Goal: Task Accomplishment & Management: Complete application form

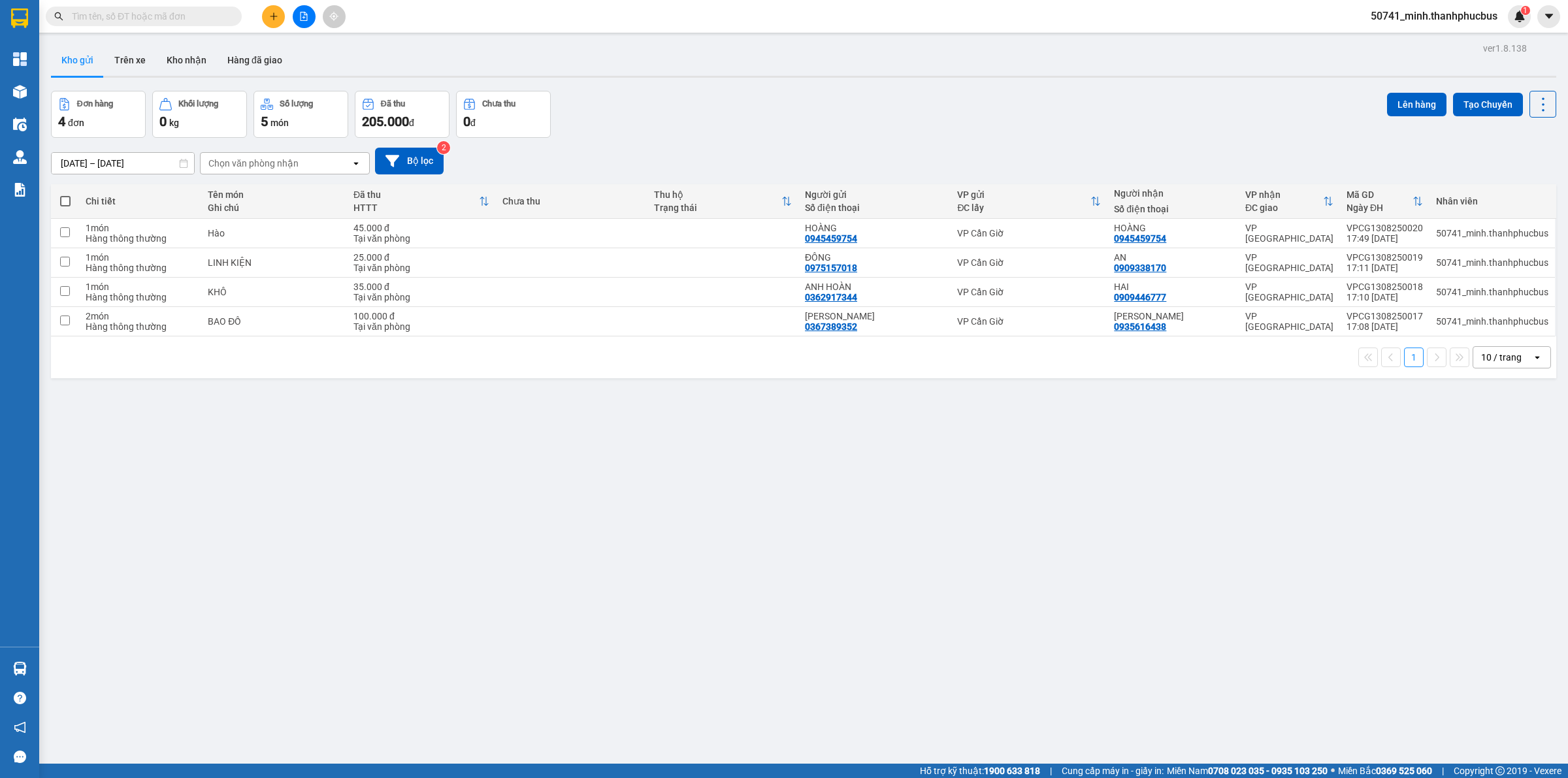
click at [267, 14] on button at bounding box center [273, 16] width 23 height 23
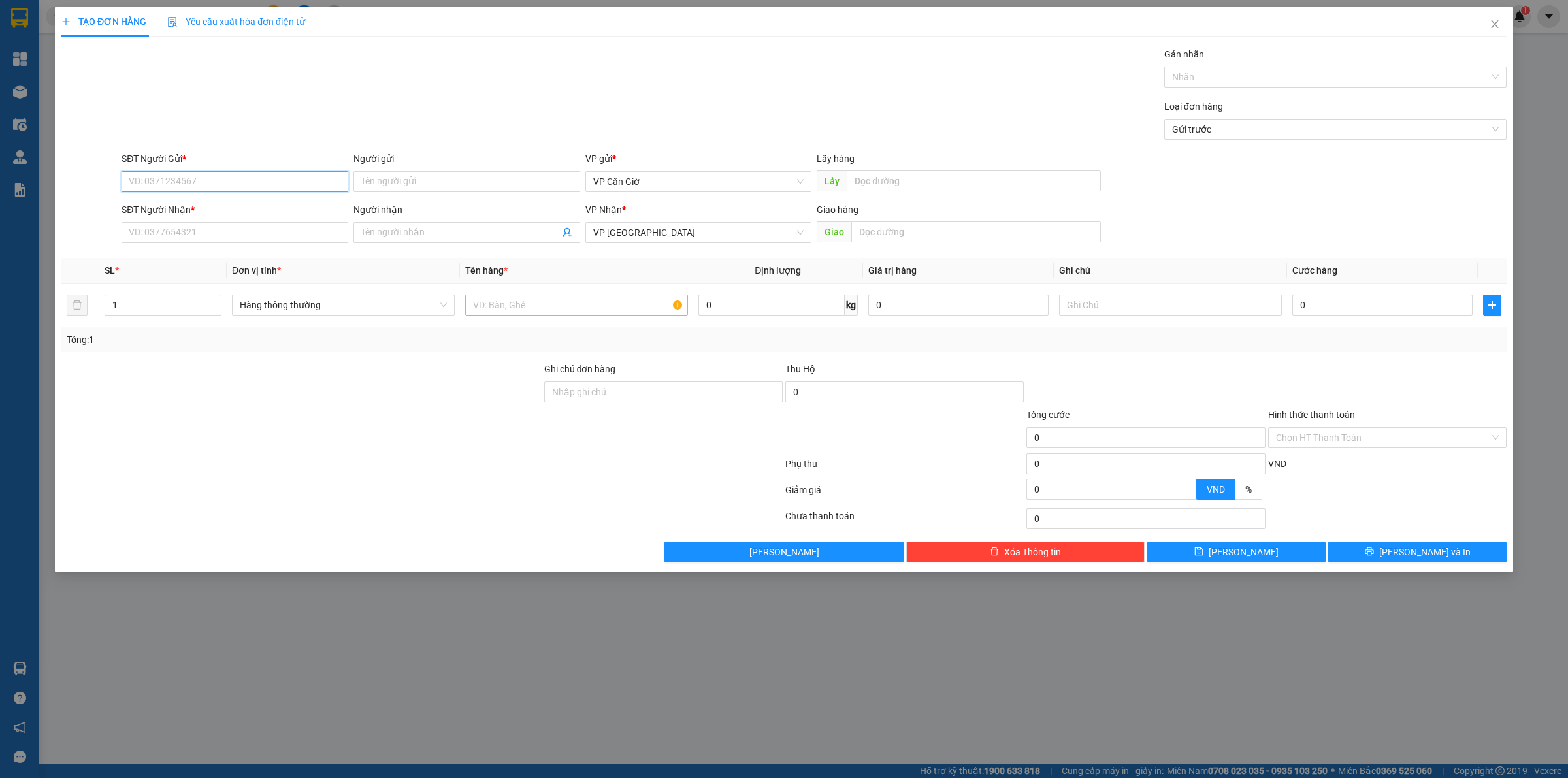
drag, startPoint x: 295, startPoint y: 183, endPoint x: 302, endPoint y: 180, distance: 7.6
click at [302, 180] on input "SĐT Người Gửi *" at bounding box center [234, 182] width 227 height 21
type input "0878667768"
click at [257, 216] on div "0878667768 - [PERSON_NAME]" at bounding box center [234, 208] width 227 height 21
type input "CƯỜNG"
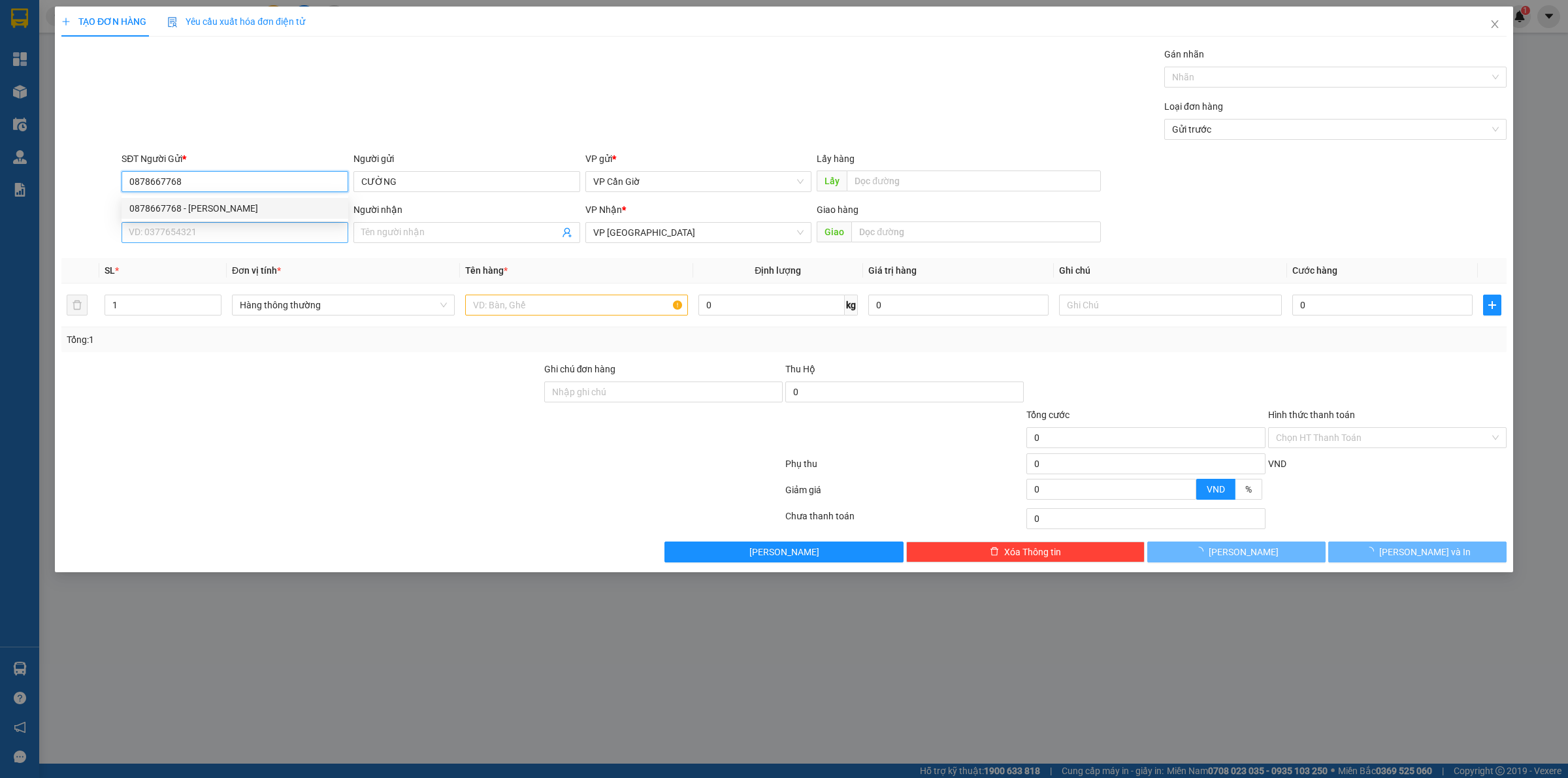
type input "45.000"
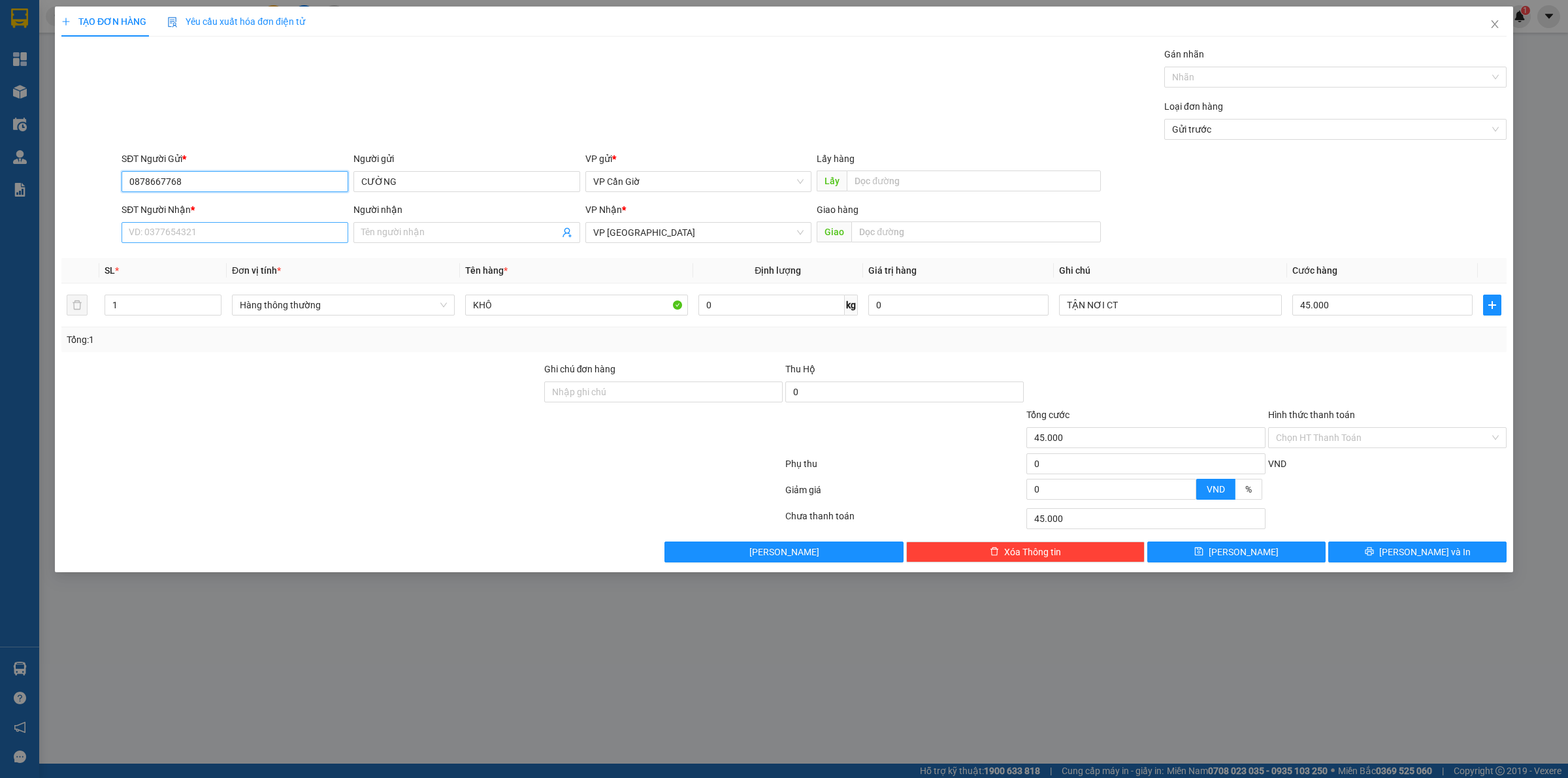
type input "0878667768"
click at [255, 237] on input "SĐT Người Nhận *" at bounding box center [234, 233] width 227 height 21
type input "0938844915"
click at [228, 264] on div "0938844915 - C BA" at bounding box center [235, 259] width 211 height 14
type input "C BA"
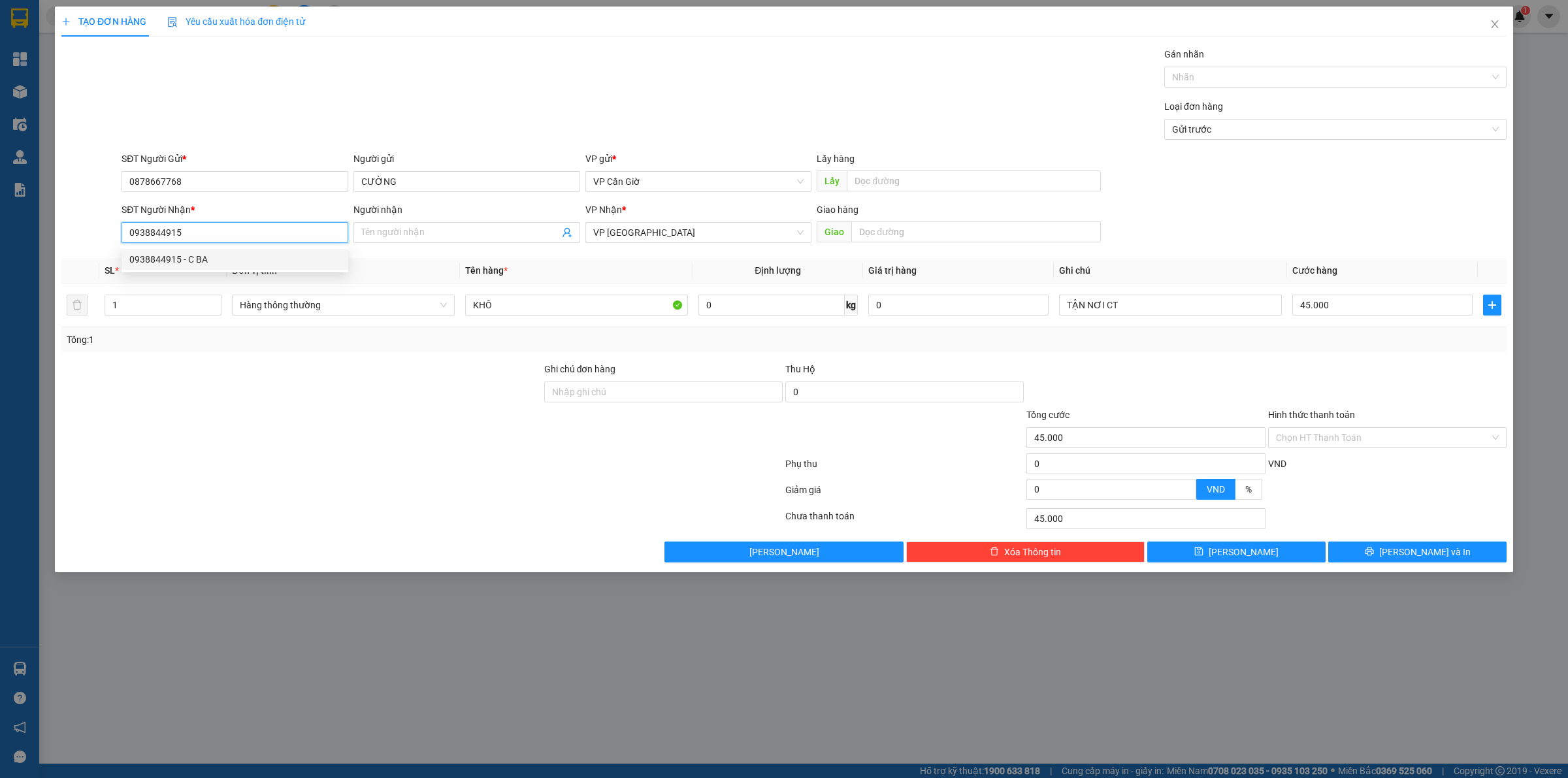
type input "868 TẠ QUANG BỬU, P5, Q8"
type input "65.000"
type input "0938844915"
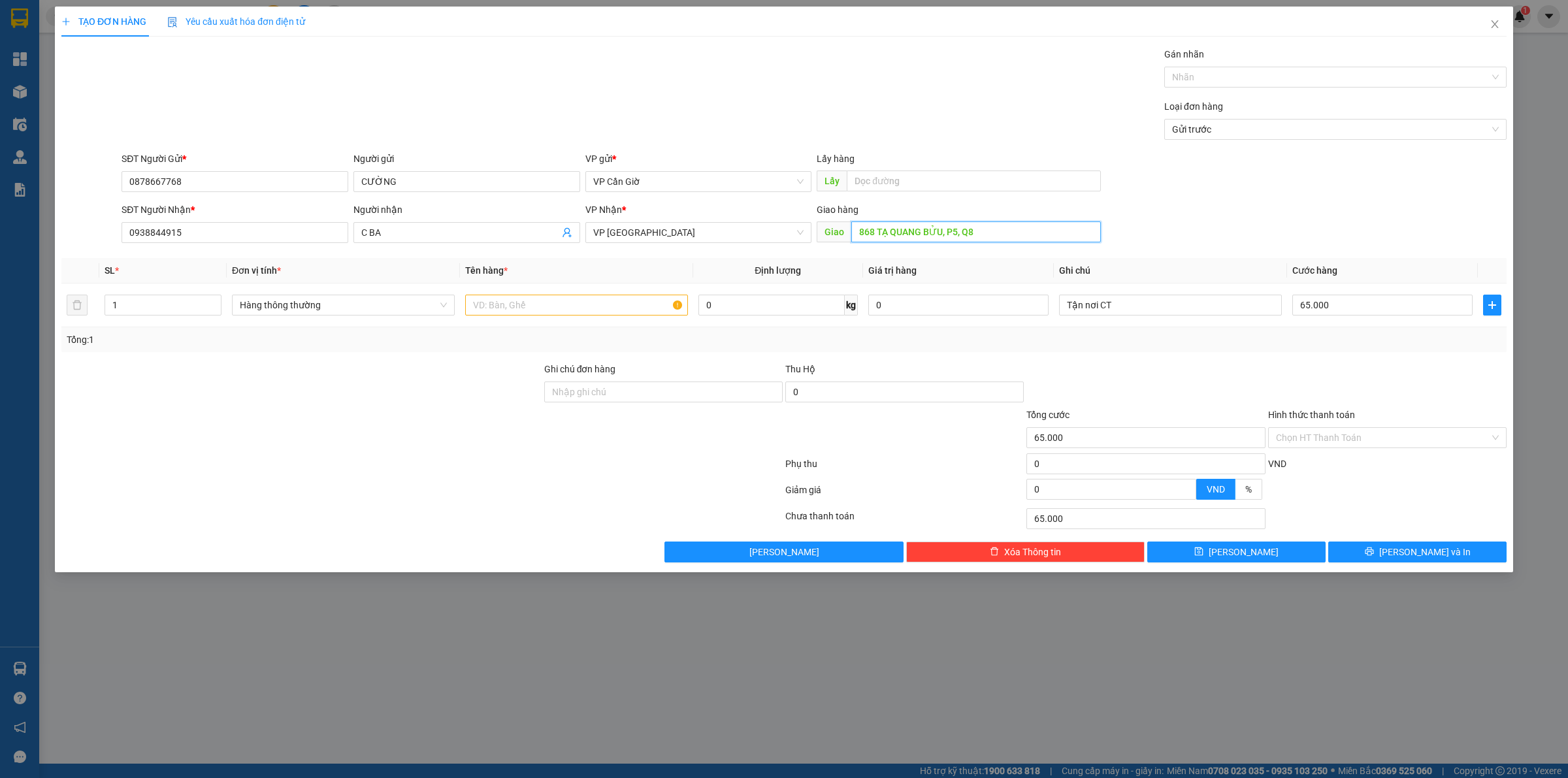
click at [875, 233] on input "868 TẠ QUANG BỬU, P5, Q8" at bounding box center [976, 232] width 249 height 21
click at [872, 233] on input "868 TẠ QUANG BỬU, P5, Q8" at bounding box center [976, 232] width 249 height 21
type input "288 TẠ QUANG BỬU, P5, Q8"
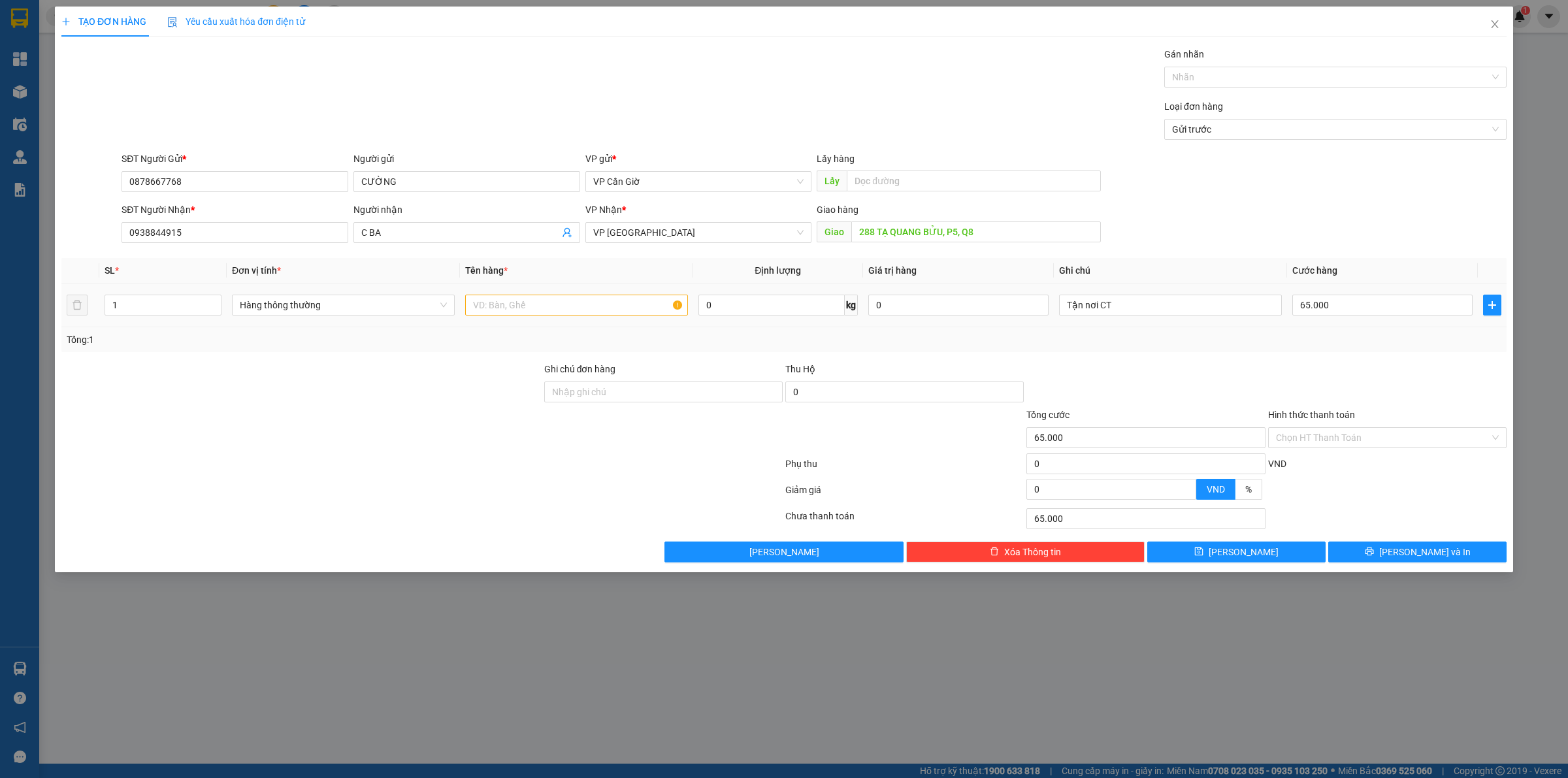
click at [509, 317] on div at bounding box center [576, 305] width 222 height 26
click at [520, 309] on input "text" at bounding box center [576, 305] width 222 height 21
type input "khô"
click at [1325, 309] on input "65.000" at bounding box center [1382, 305] width 180 height 21
type input "5"
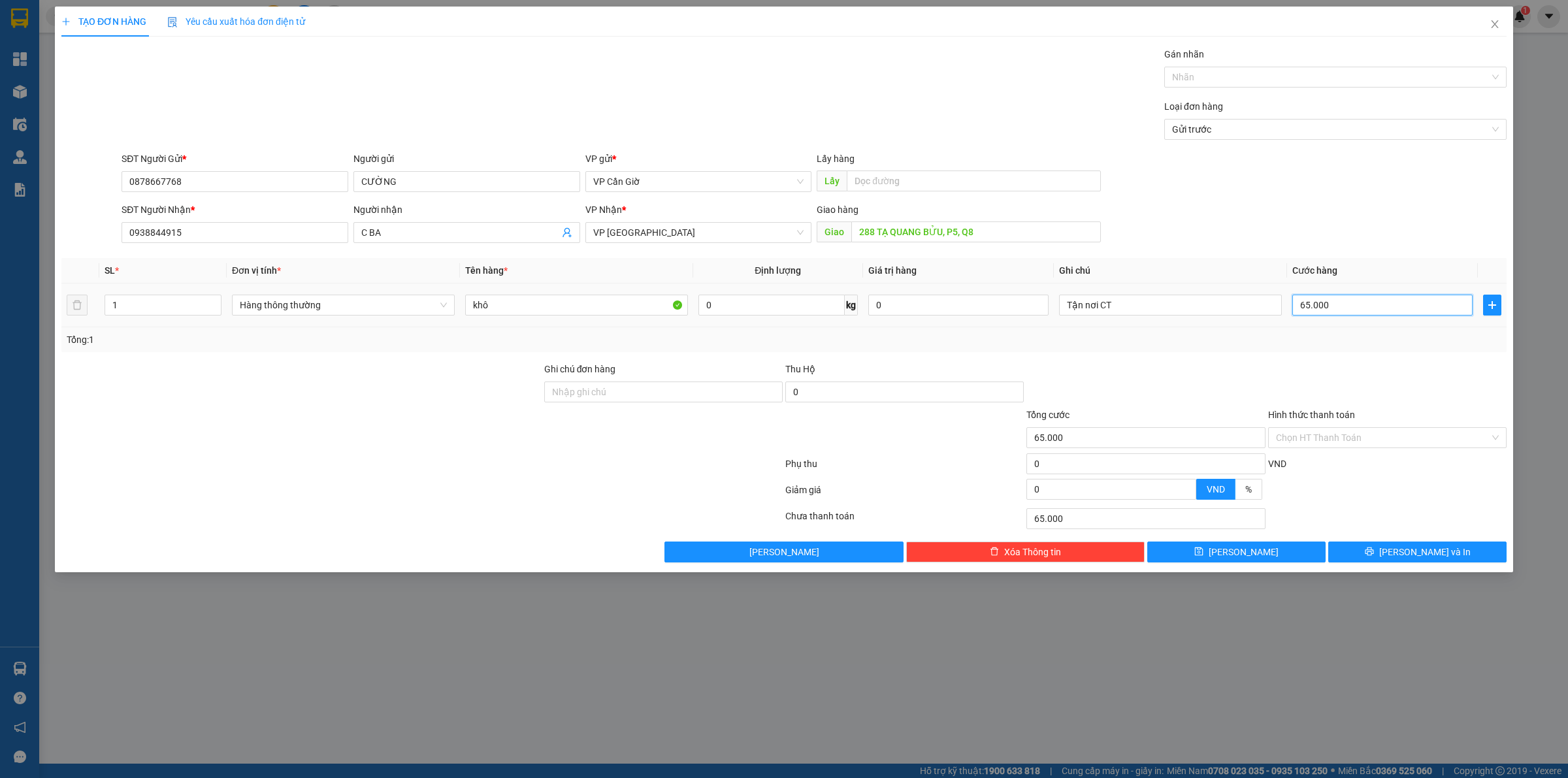
type input "5"
type input "55"
type input "550"
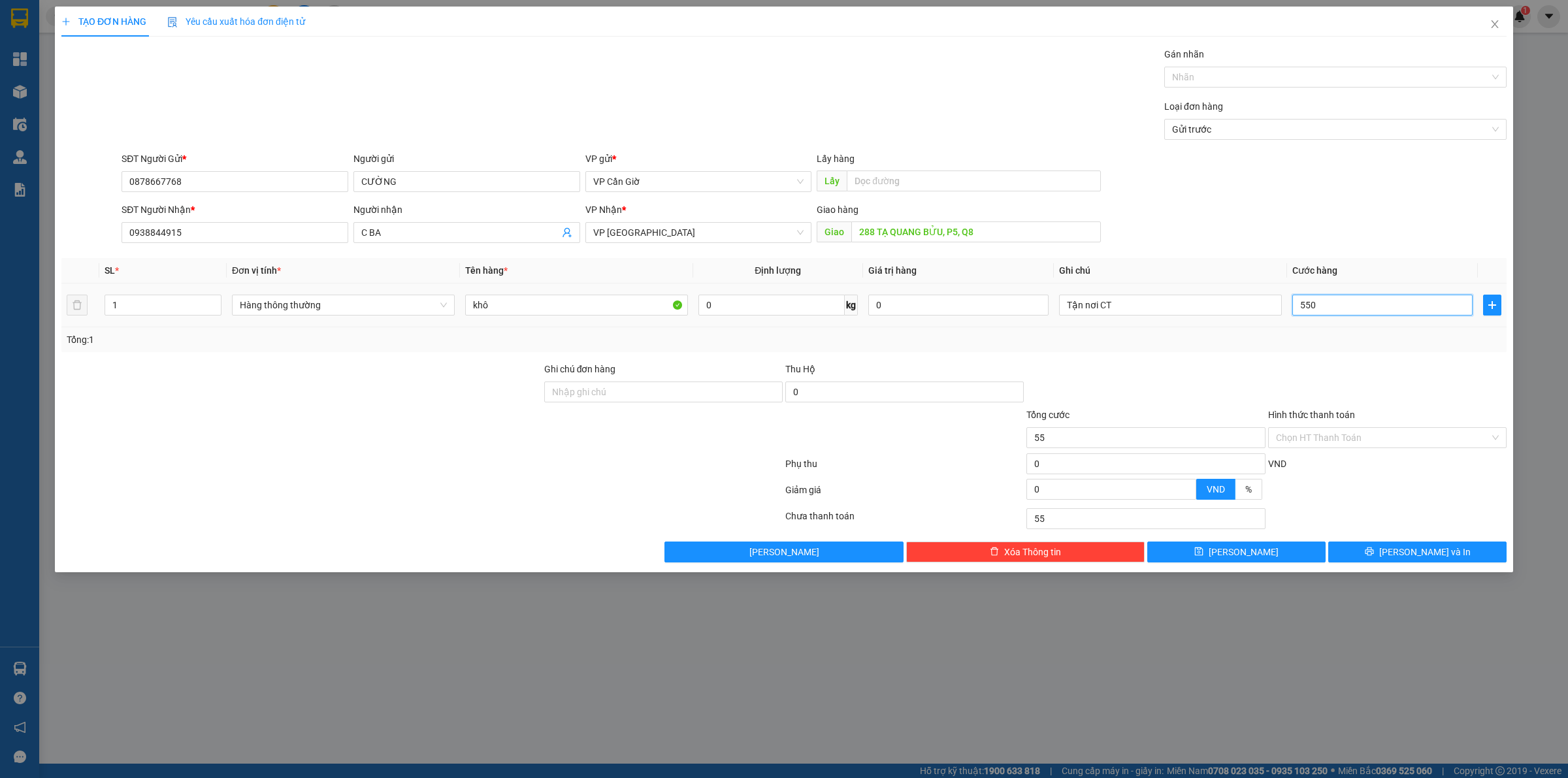
type input "550"
type input "5.500"
type input "55.000"
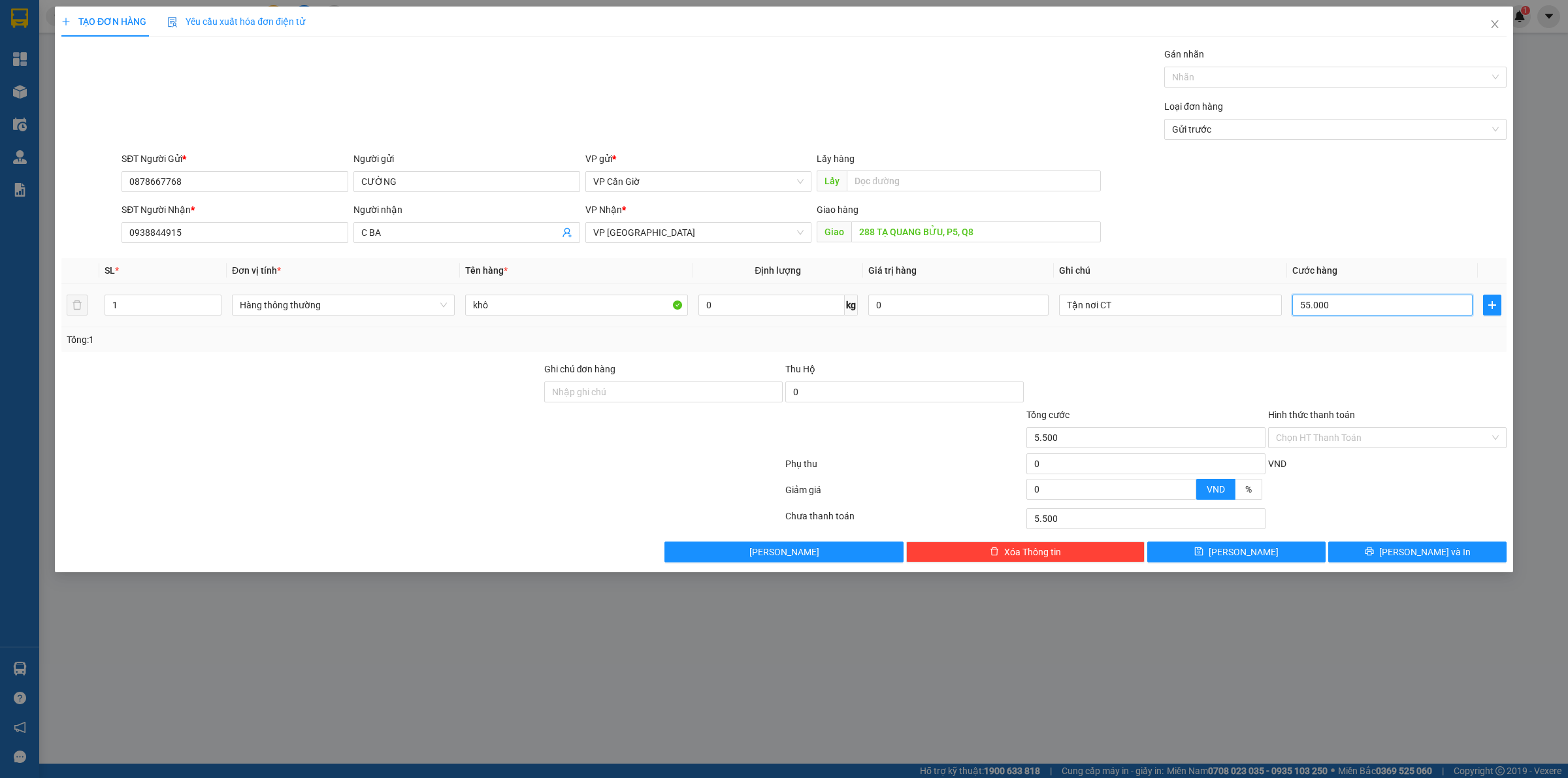
type input "55.000"
click at [1434, 435] on input "Hình thức thanh toán" at bounding box center [1382, 437] width 213 height 19
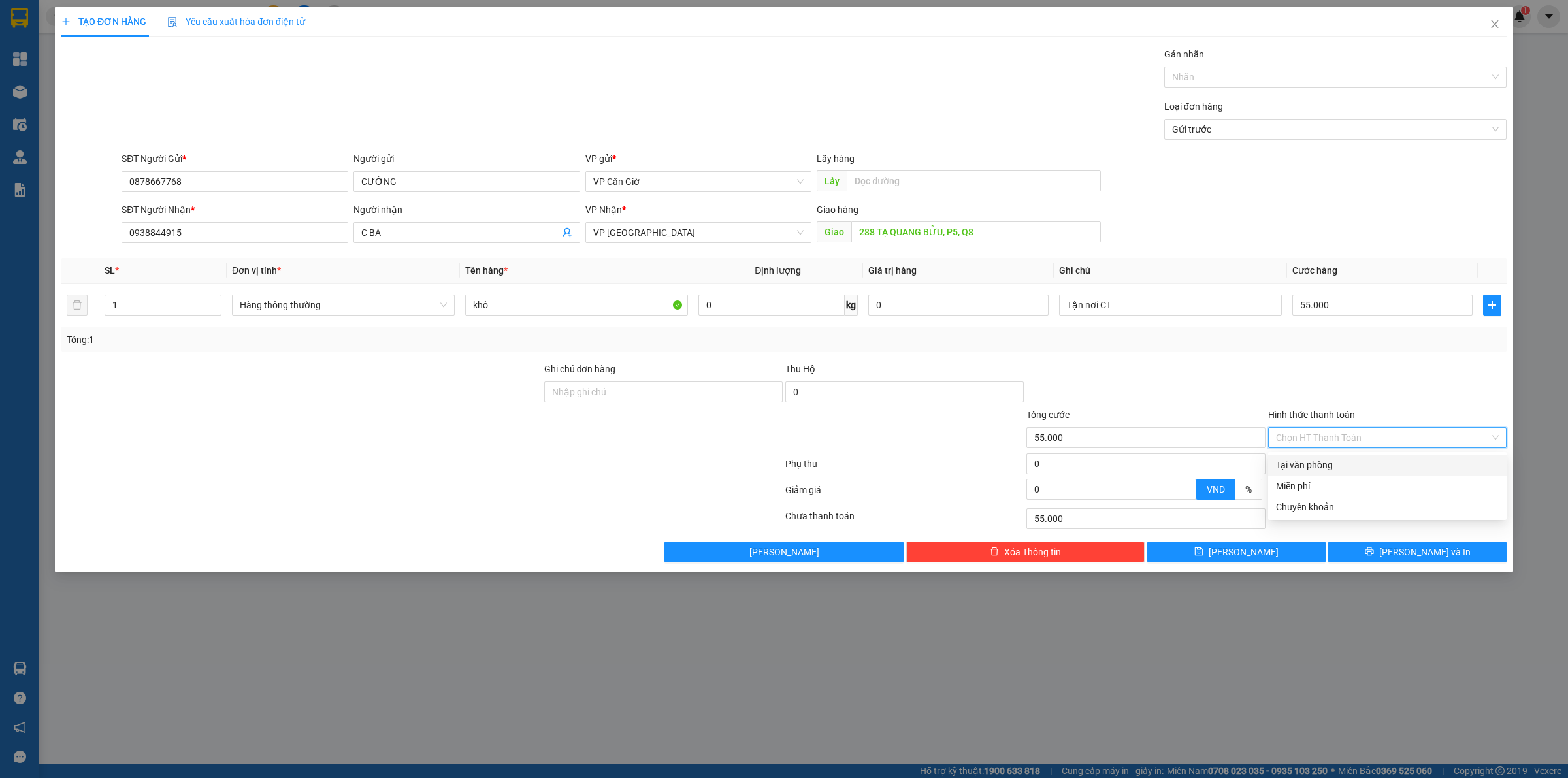
drag, startPoint x: 1322, startPoint y: 464, endPoint x: 1328, endPoint y: 480, distance: 17.1
click at [1322, 465] on div "Tại văn phòng" at bounding box center [1387, 464] width 222 height 14
type input "0"
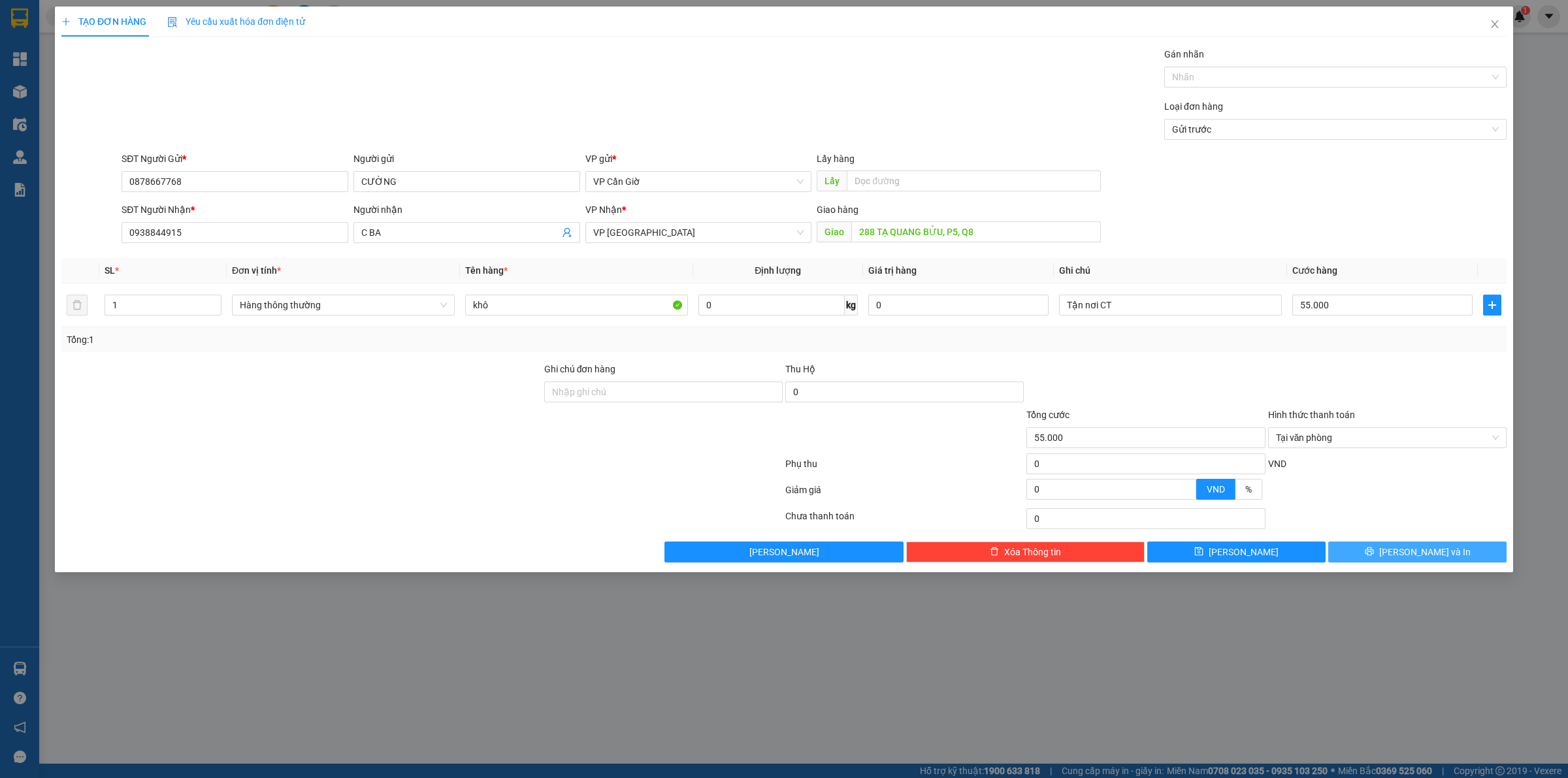
click at [1373, 556] on icon "printer" at bounding box center [1369, 551] width 9 height 9
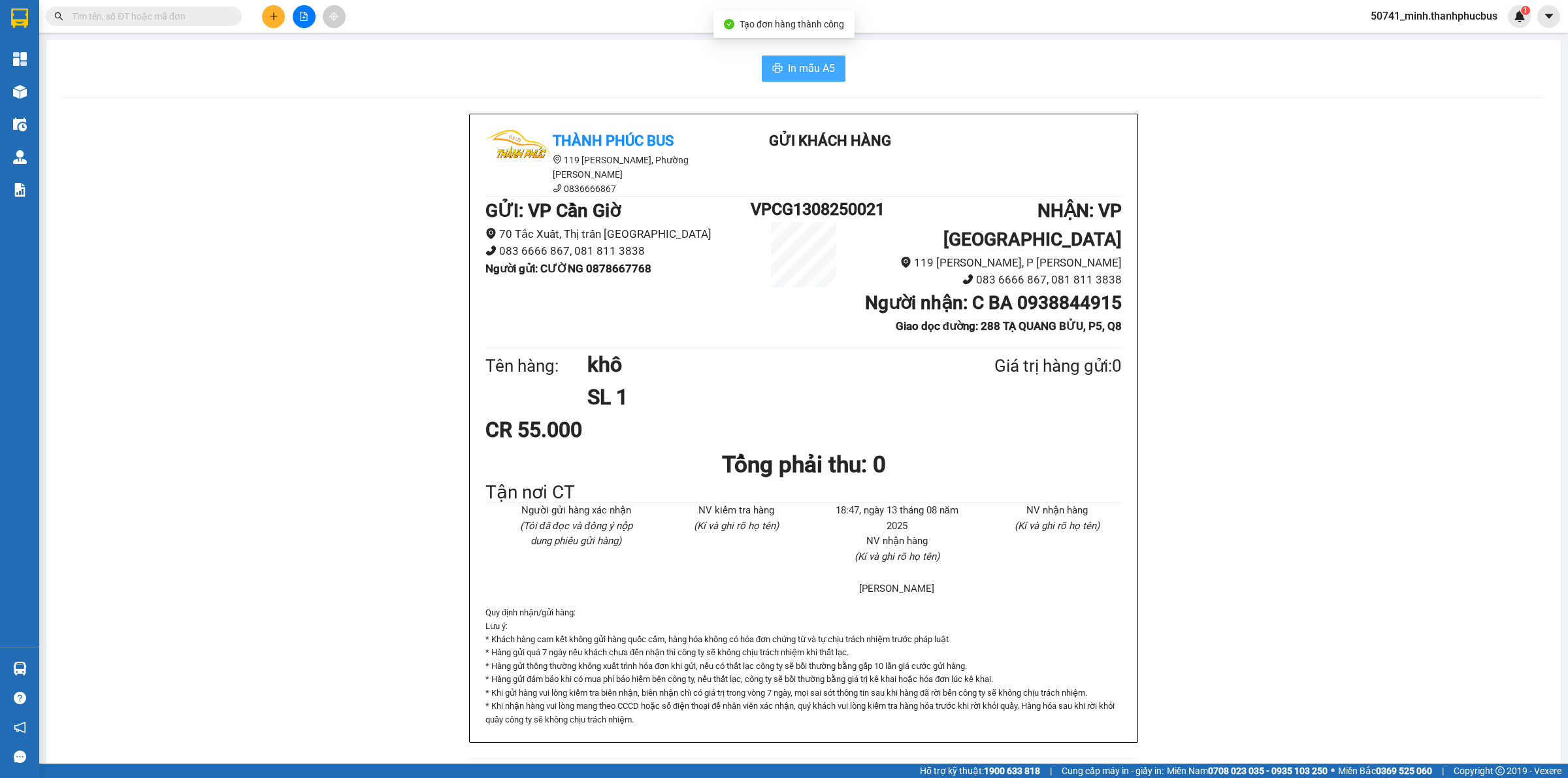
click at [821, 69] on span "In mẫu A5" at bounding box center [811, 68] width 47 height 16
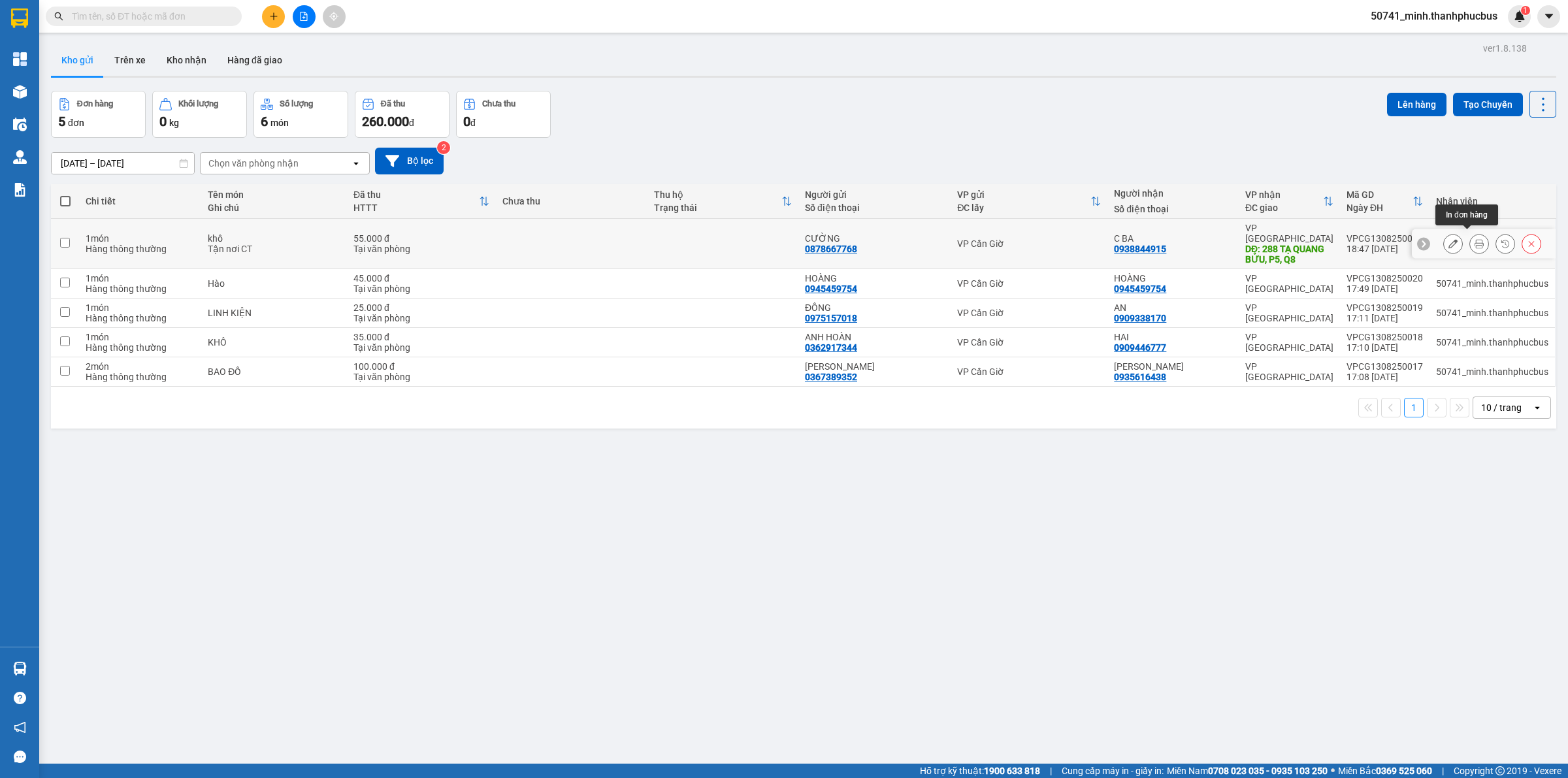
click at [1474, 239] on icon at bounding box center [1479, 243] width 9 height 9
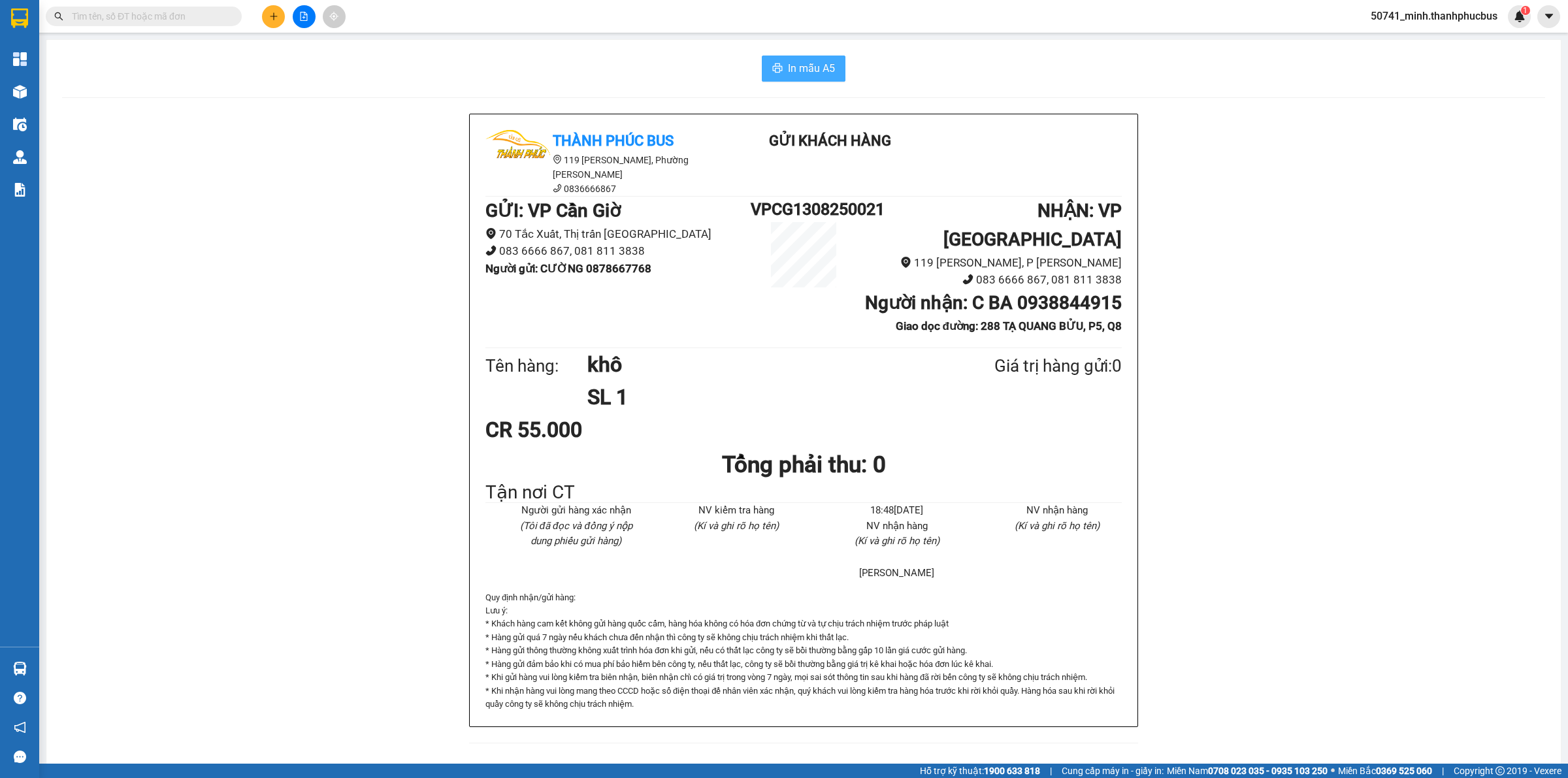
click at [806, 69] on span "In mẫu A5" at bounding box center [811, 68] width 47 height 16
